Goal: Navigation & Orientation: Locate item on page

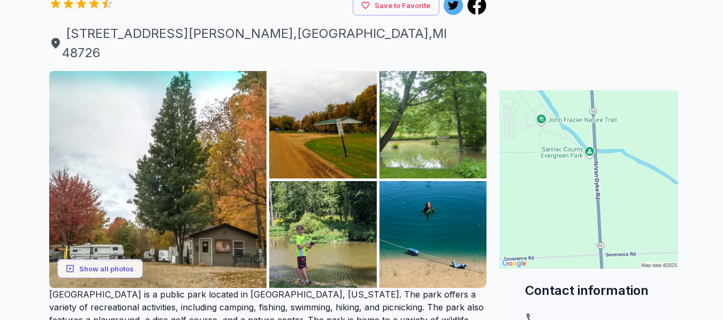
scroll to position [181, 0]
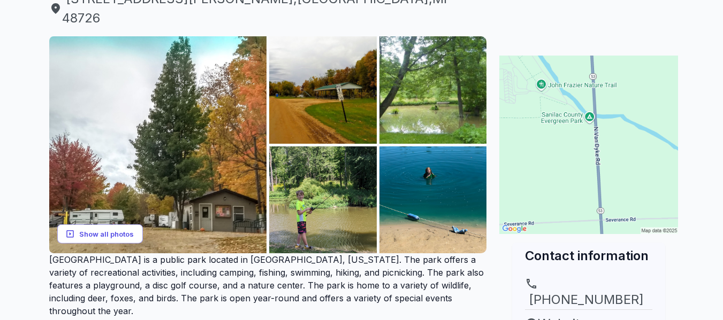
click at [120, 224] on button "Show all photos" at bounding box center [100, 234] width 86 height 20
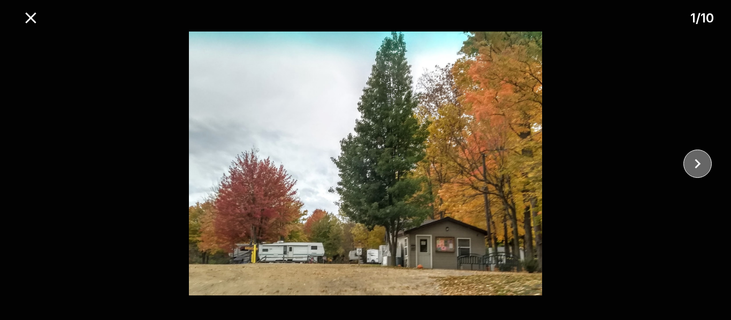
click at [690, 174] on button "close" at bounding box center [697, 164] width 28 height 28
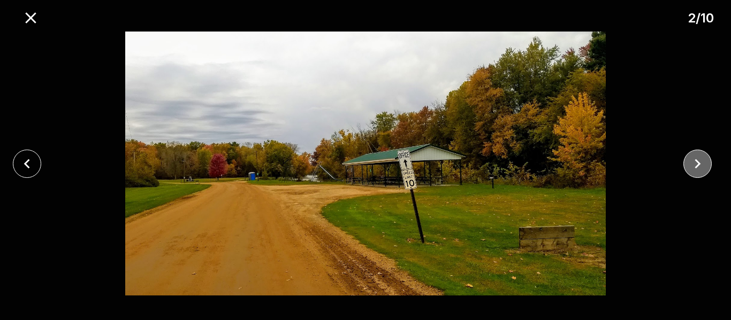
click at [690, 174] on button "close" at bounding box center [697, 164] width 28 height 28
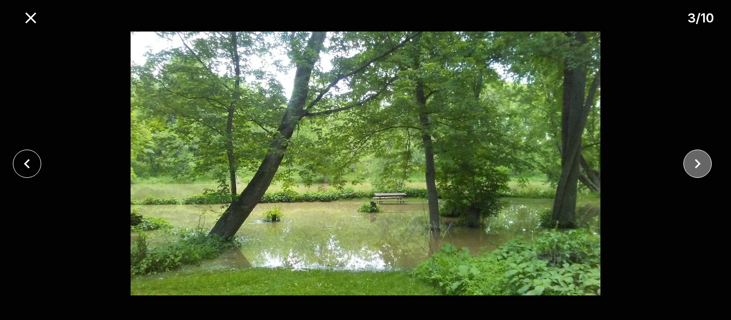
click at [690, 174] on button "close" at bounding box center [697, 164] width 28 height 28
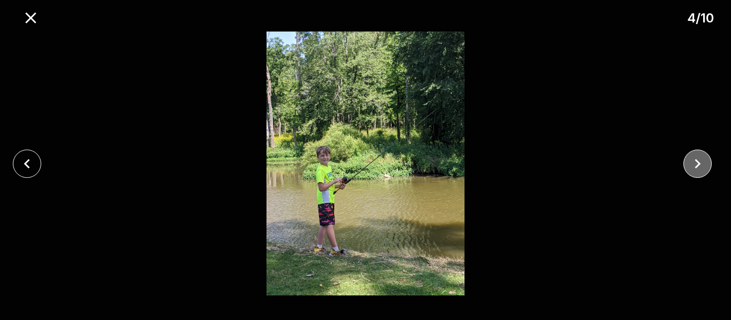
click at [690, 174] on button "close" at bounding box center [697, 164] width 28 height 28
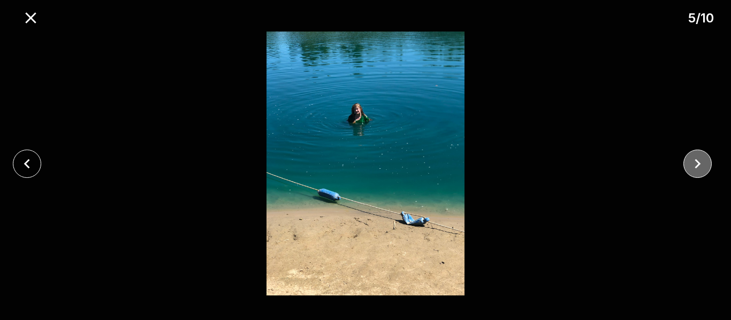
click at [690, 174] on button "close" at bounding box center [697, 164] width 28 height 28
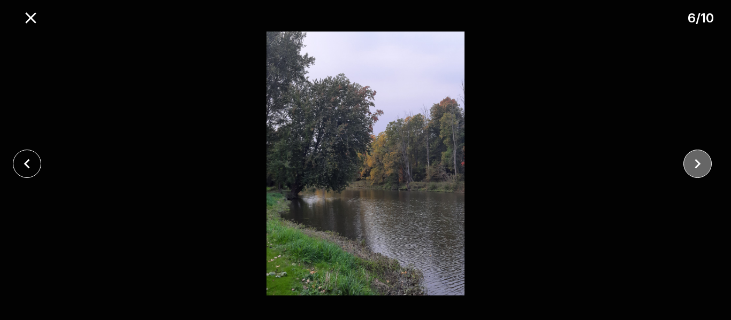
click at [694, 162] on icon "close" at bounding box center [697, 164] width 19 height 19
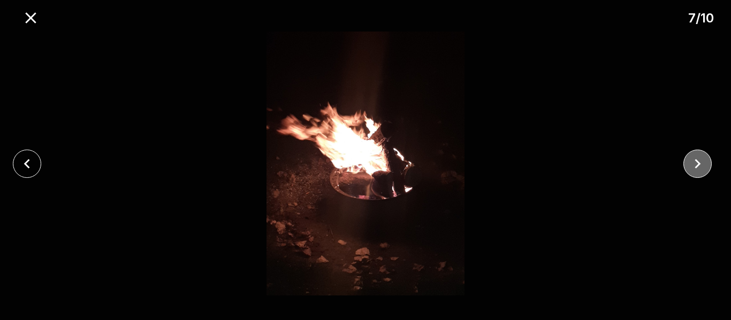
click at [694, 162] on icon "close" at bounding box center [697, 164] width 19 height 19
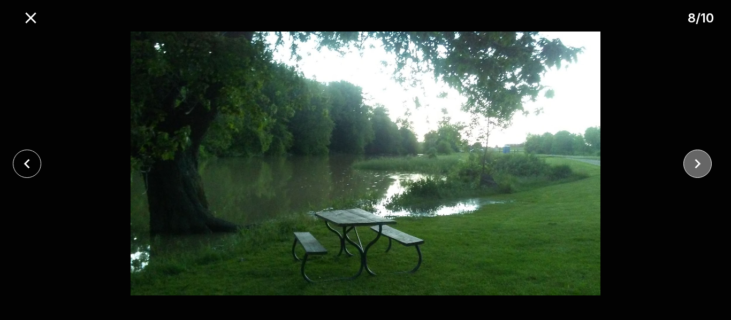
click at [694, 162] on icon "close" at bounding box center [697, 164] width 19 height 19
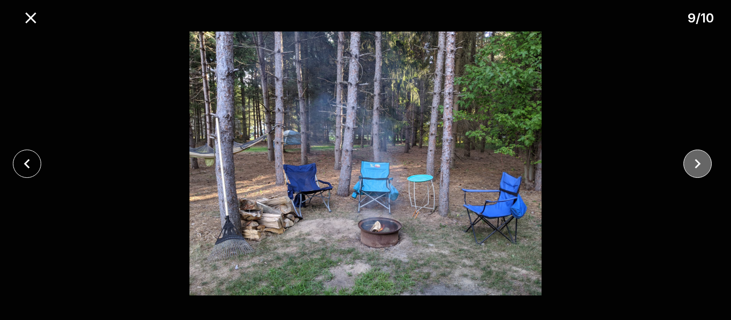
click at [694, 162] on icon "close" at bounding box center [697, 164] width 19 height 19
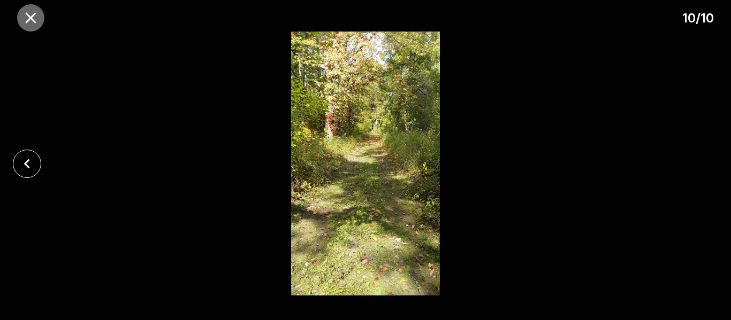
click at [36, 14] on icon "close" at bounding box center [30, 18] width 19 height 19
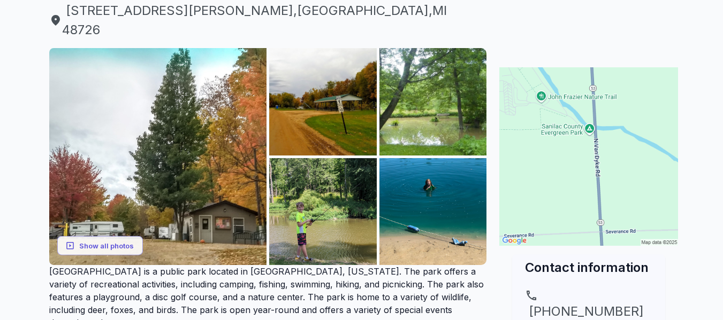
scroll to position [0, 0]
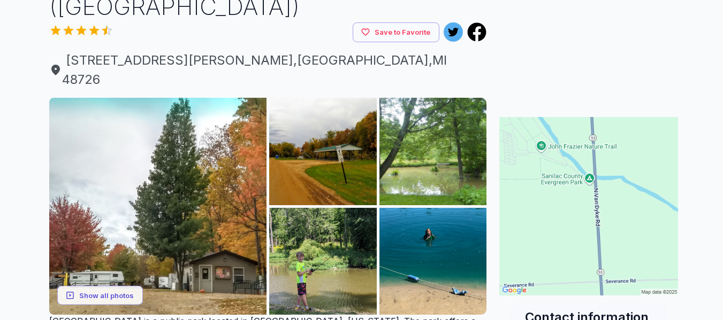
scroll to position [124, 0]
